Goal: Information Seeking & Learning: Learn about a topic

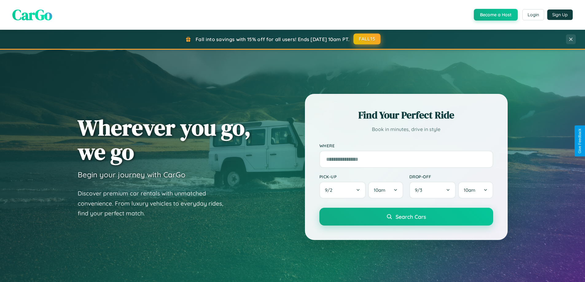
click at [367, 39] on button "FALL15" at bounding box center [366, 38] width 27 height 11
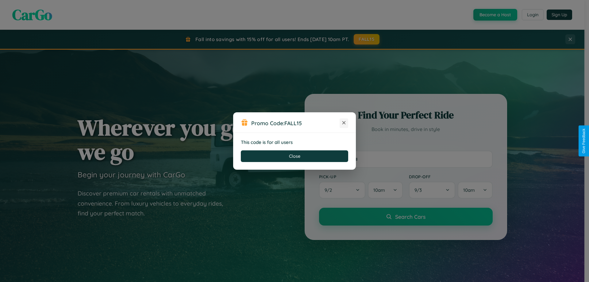
click at [344, 123] on icon at bounding box center [344, 123] width 6 height 6
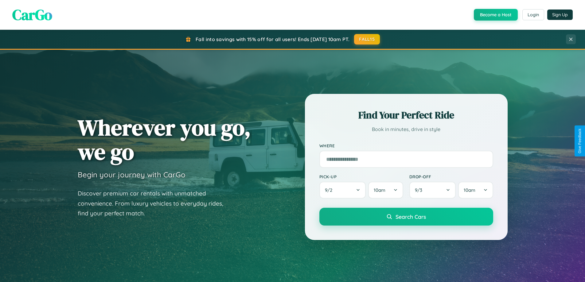
scroll to position [422, 0]
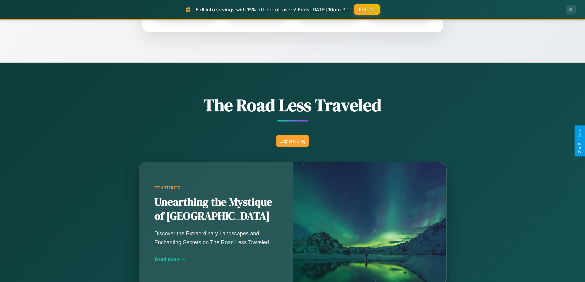
click at [292, 141] on button "Explore Blog" at bounding box center [292, 140] width 32 height 11
